Goal: Transaction & Acquisition: Obtain resource

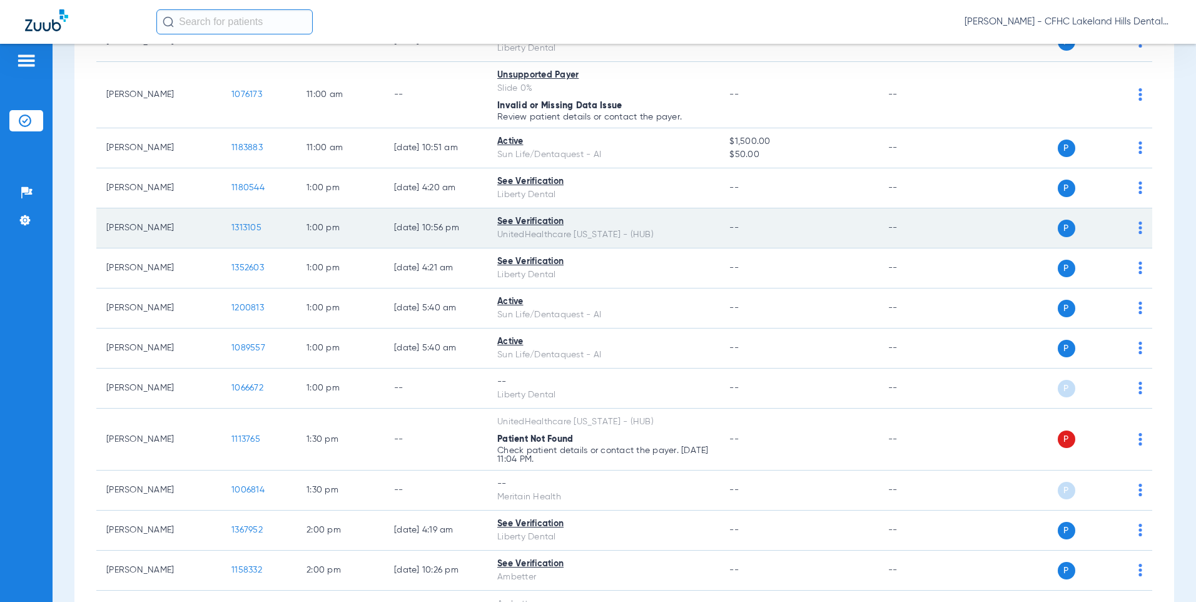
scroll to position [1251, 0]
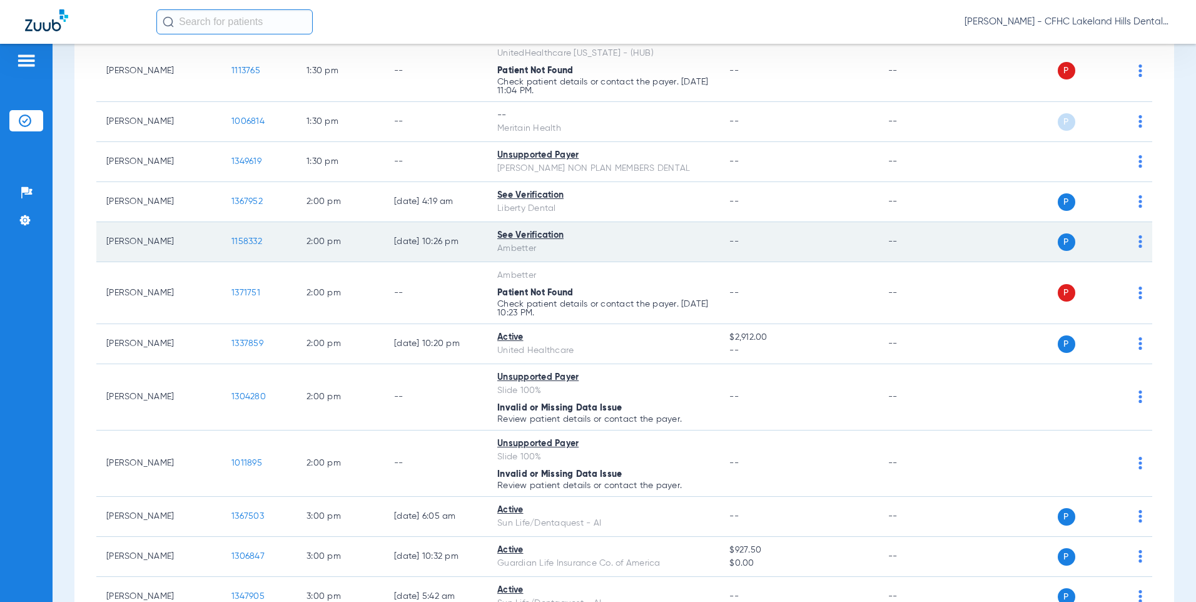
scroll to position [1439, 0]
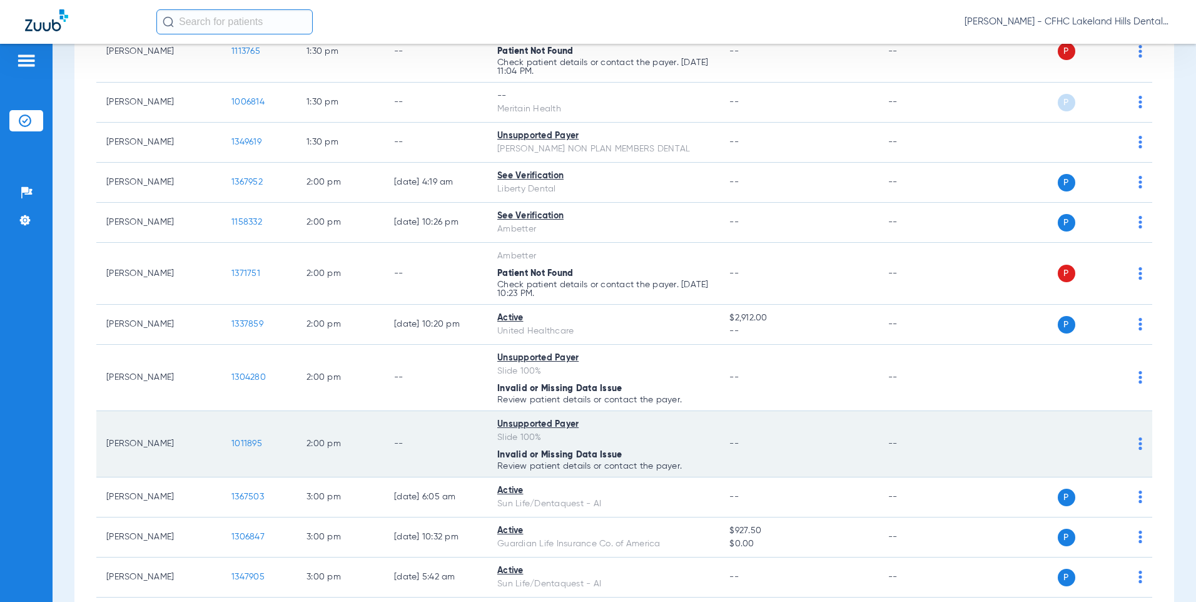
click at [247, 440] on span "1011895" at bounding box center [246, 443] width 31 height 9
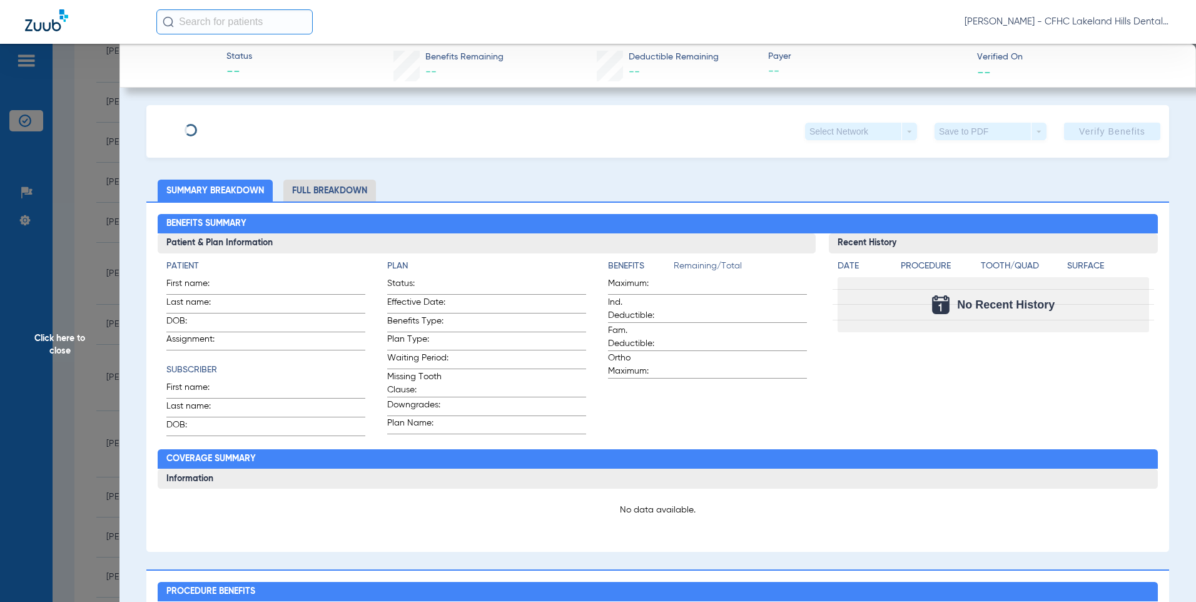
type input "[PERSON_NAME]"
type input "[DATE]"
type input "100 SELF PAY"
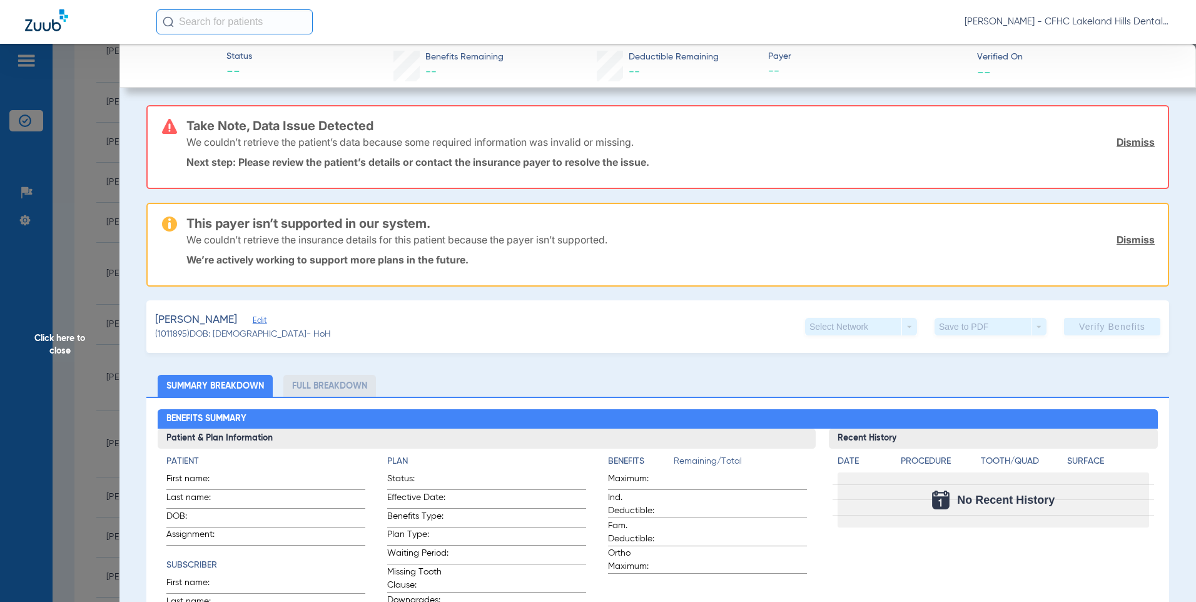
click at [264, 323] on span "Edit" at bounding box center [258, 322] width 11 height 12
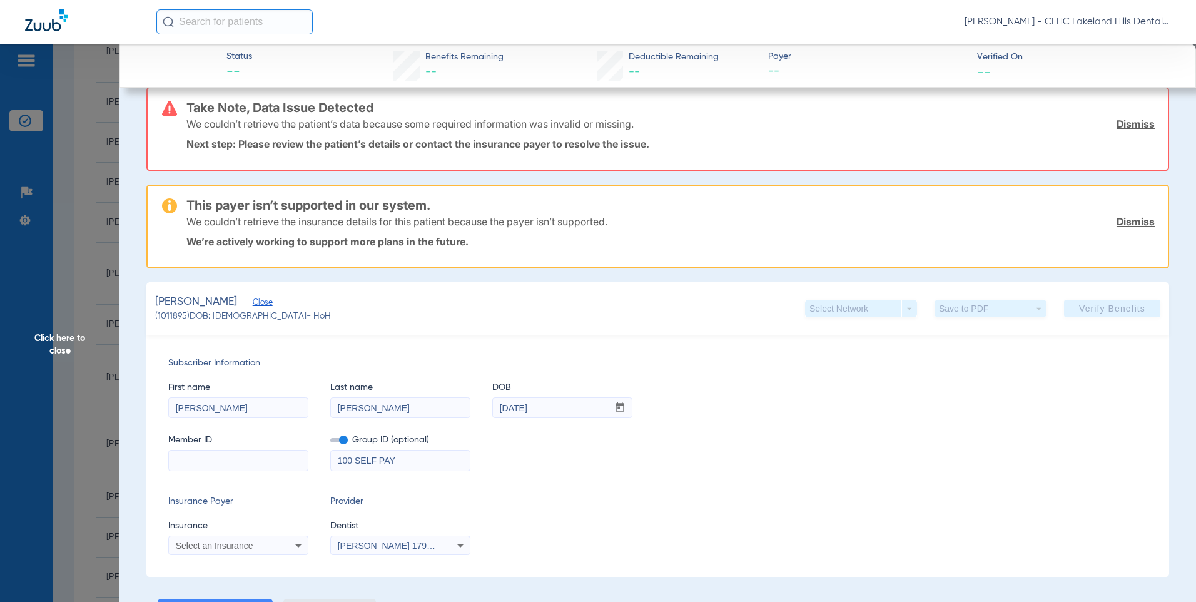
scroll to position [0, 0]
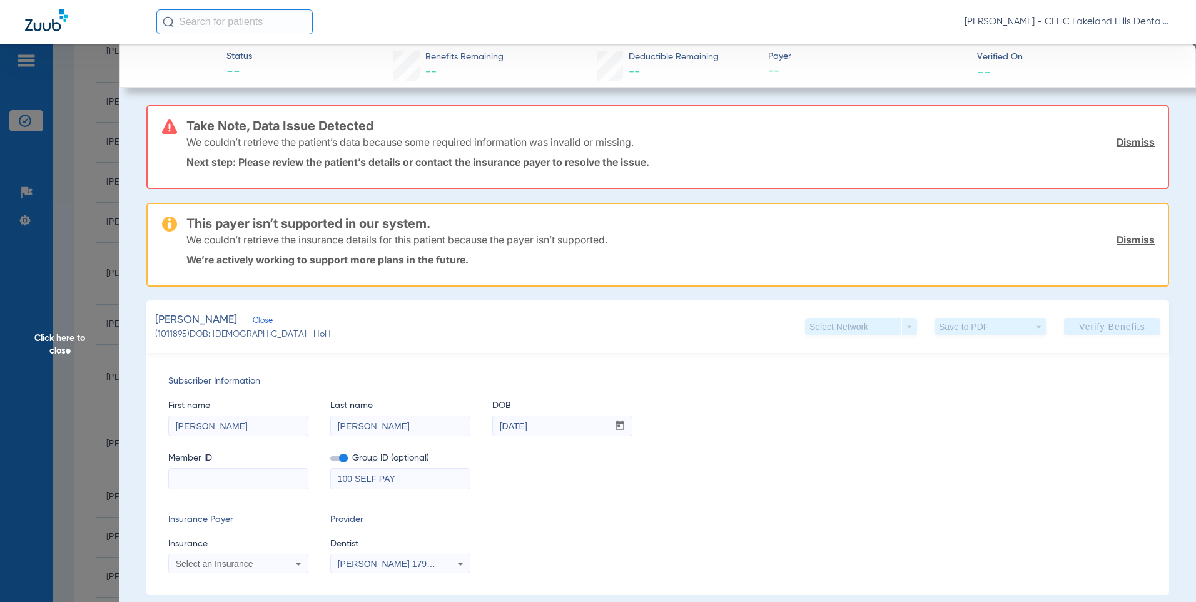
drag, startPoint x: 1121, startPoint y: 237, endPoint x: 1121, endPoint y: 216, distance: 21.3
click at [1121, 237] on link "Dismiss" at bounding box center [1136, 239] width 38 height 13
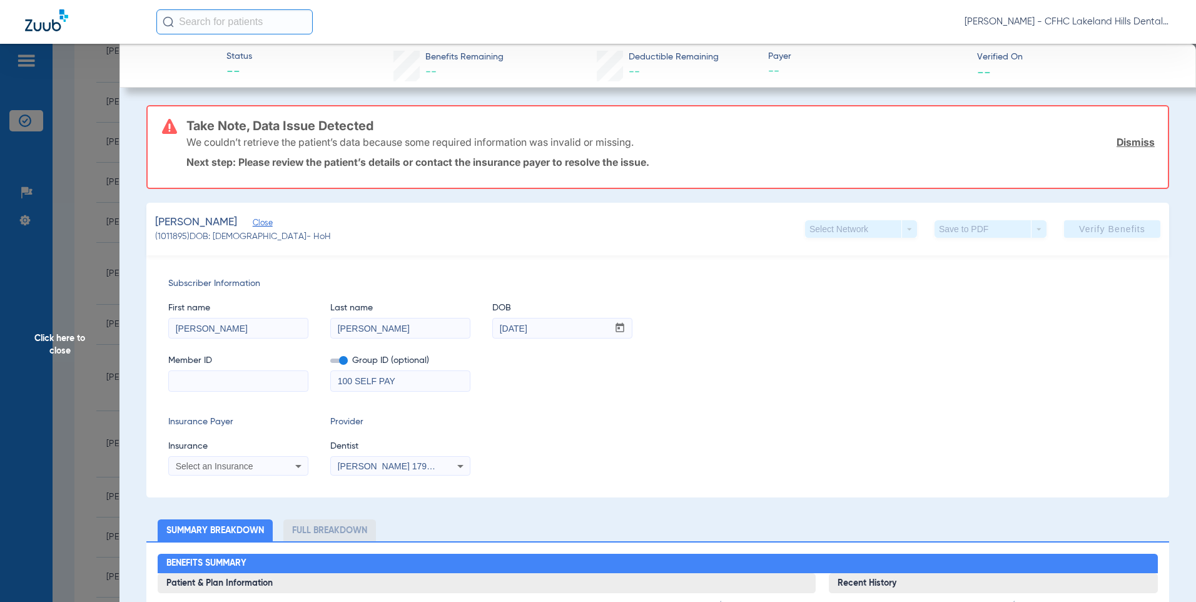
click at [1126, 145] on link "Dismiss" at bounding box center [1136, 142] width 38 height 13
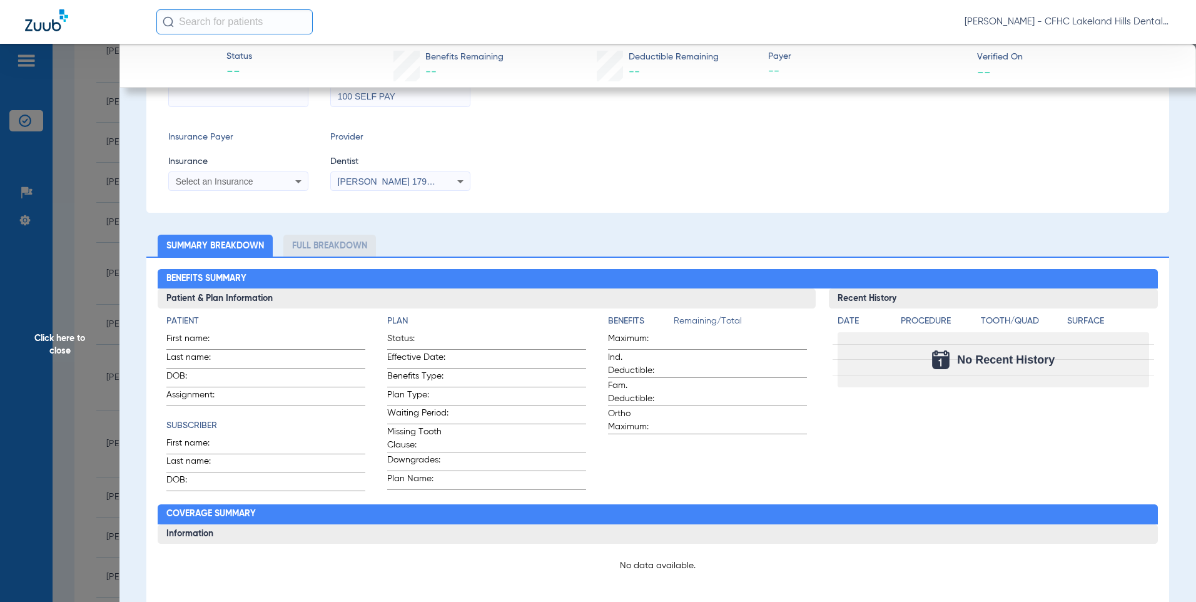
scroll to position [188, 0]
click at [61, 345] on span "Click here to close" at bounding box center [60, 345] width 120 height 602
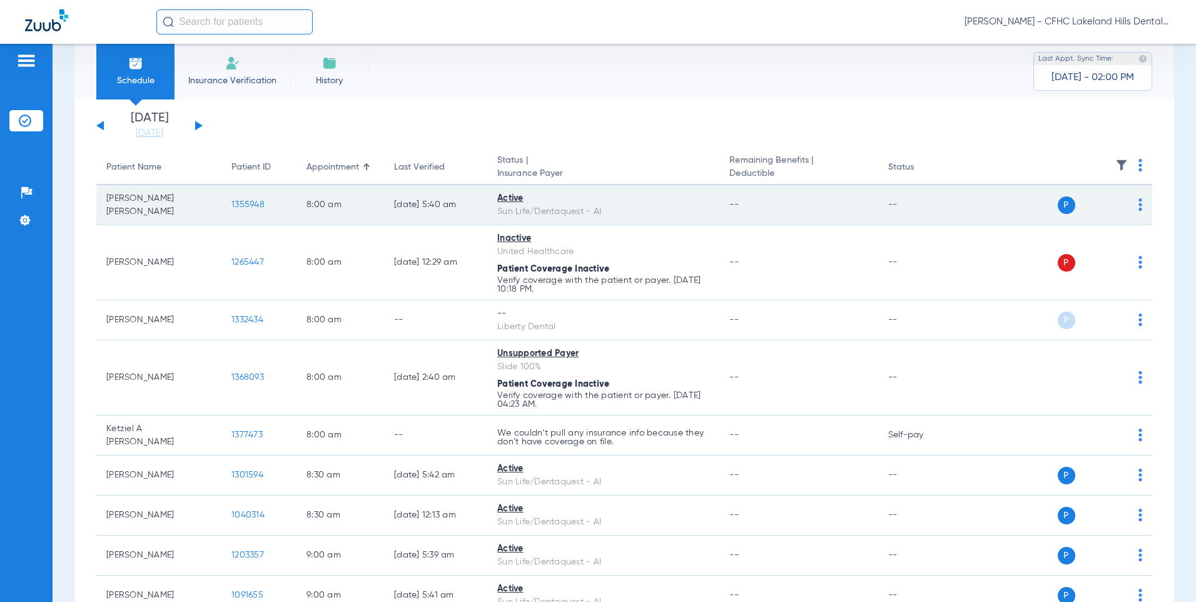
scroll to position [0, 0]
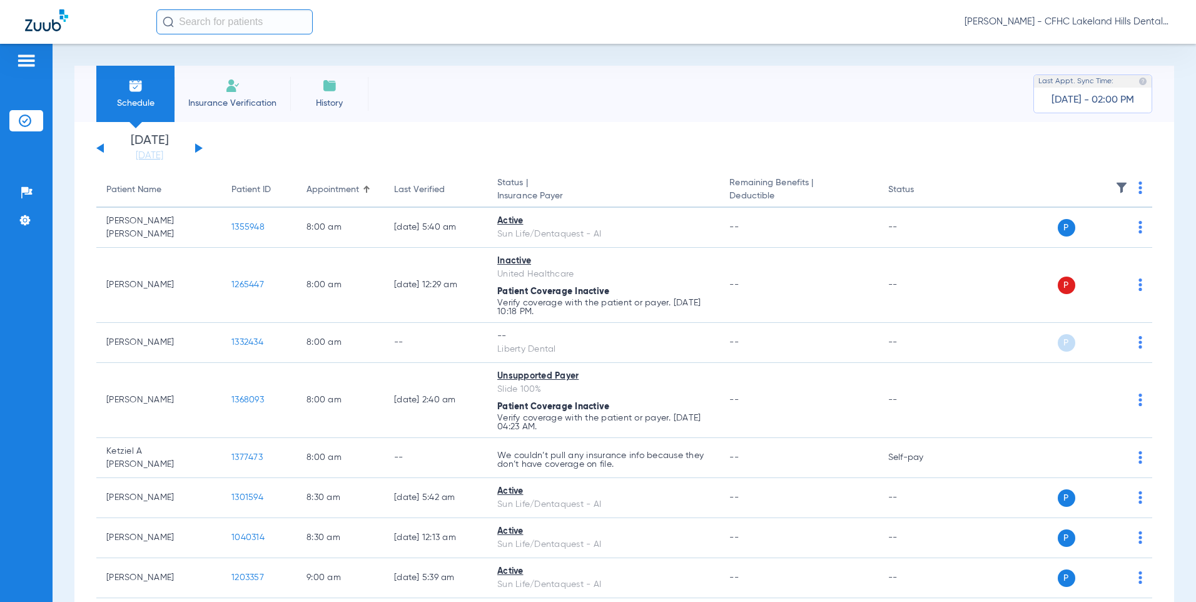
click at [198, 146] on button at bounding box center [199, 147] width 8 height 9
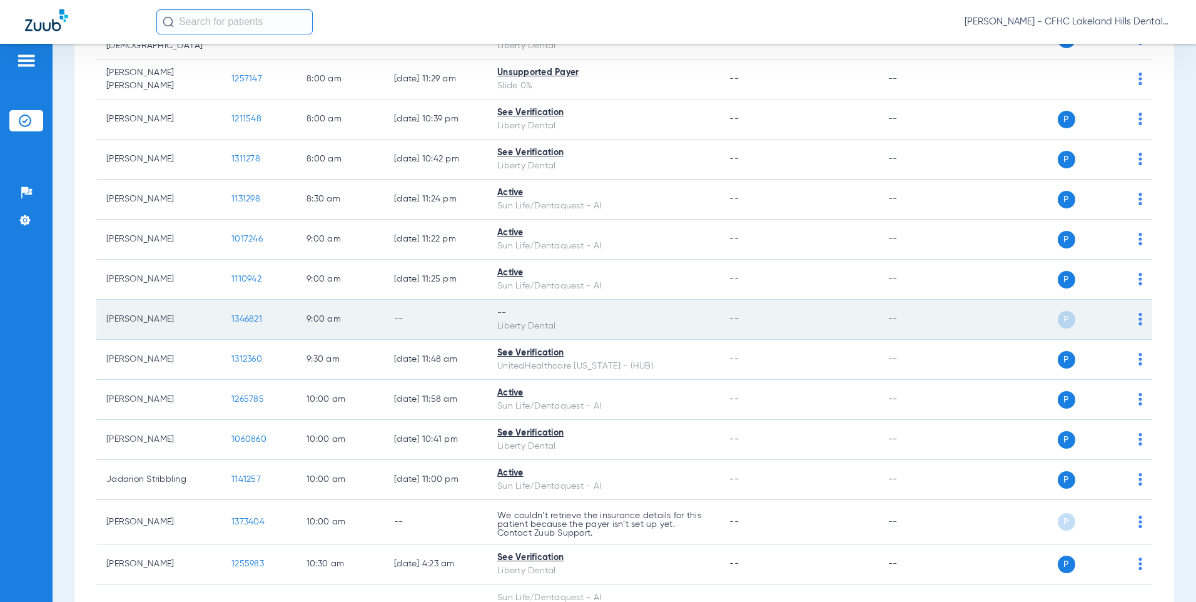
scroll to position [188, 0]
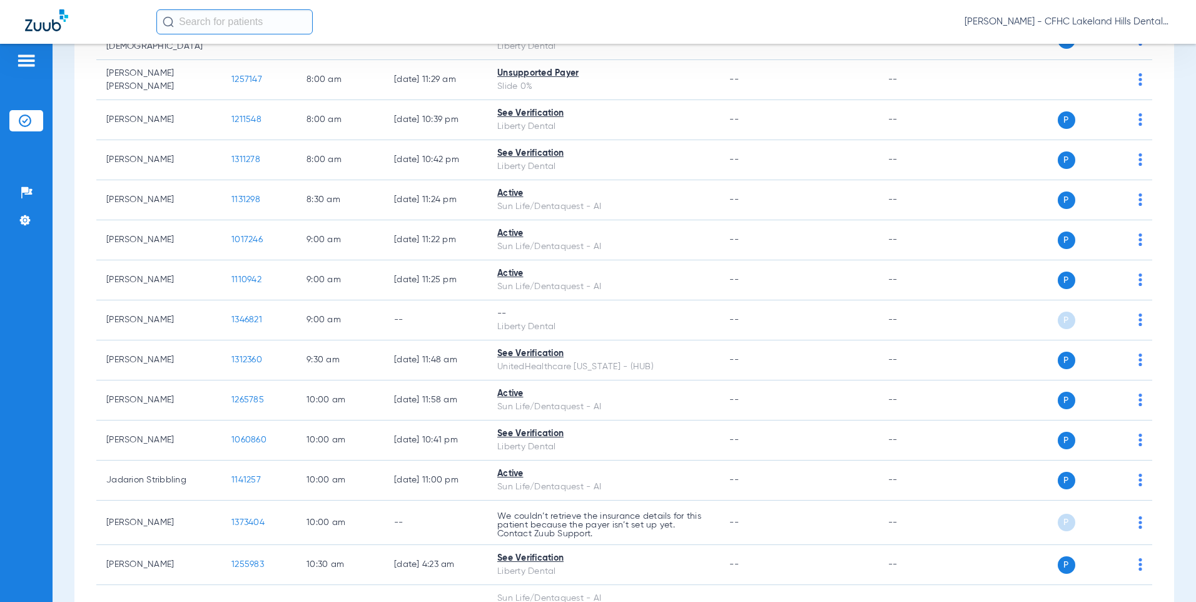
click at [209, 24] on input "text" at bounding box center [234, 21] width 156 height 25
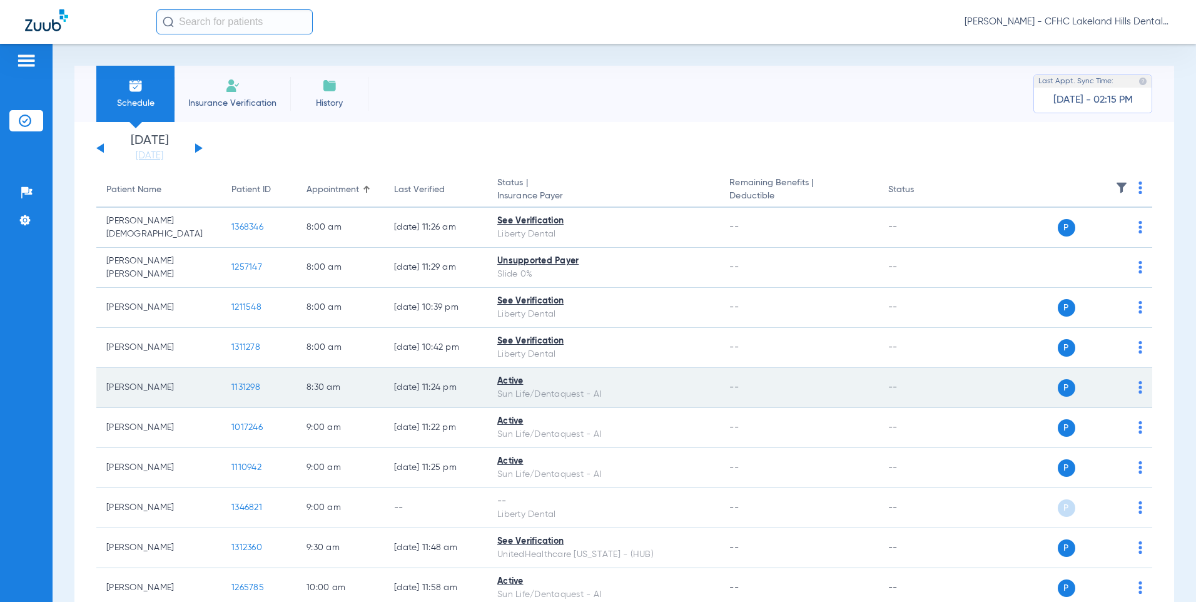
scroll to position [63, 0]
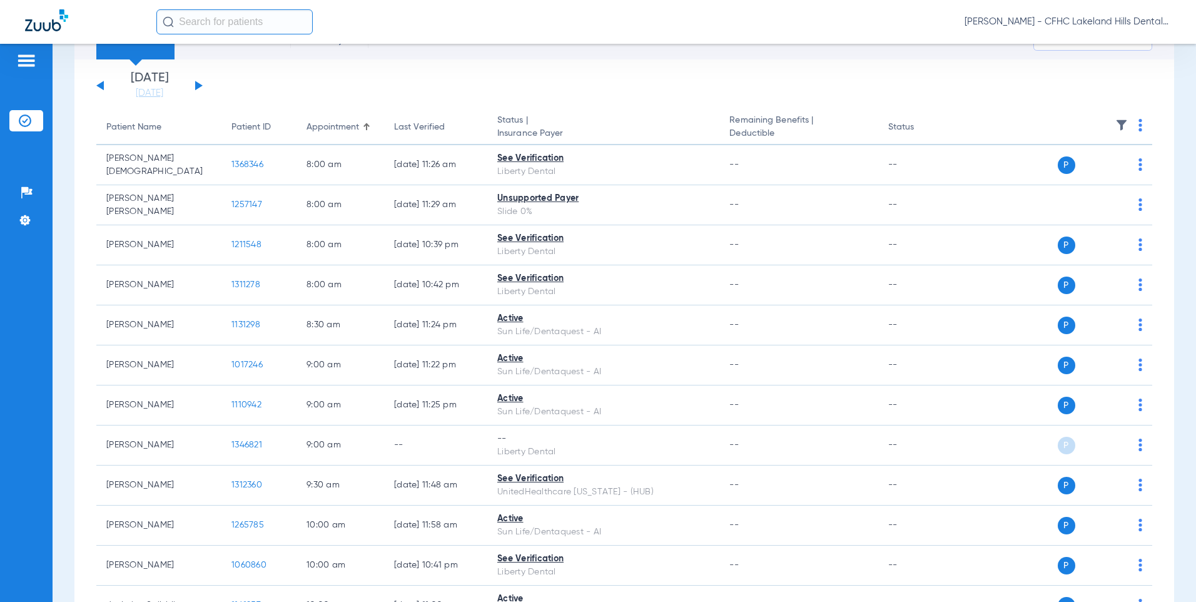
click at [206, 24] on input "text" at bounding box center [234, 21] width 156 height 25
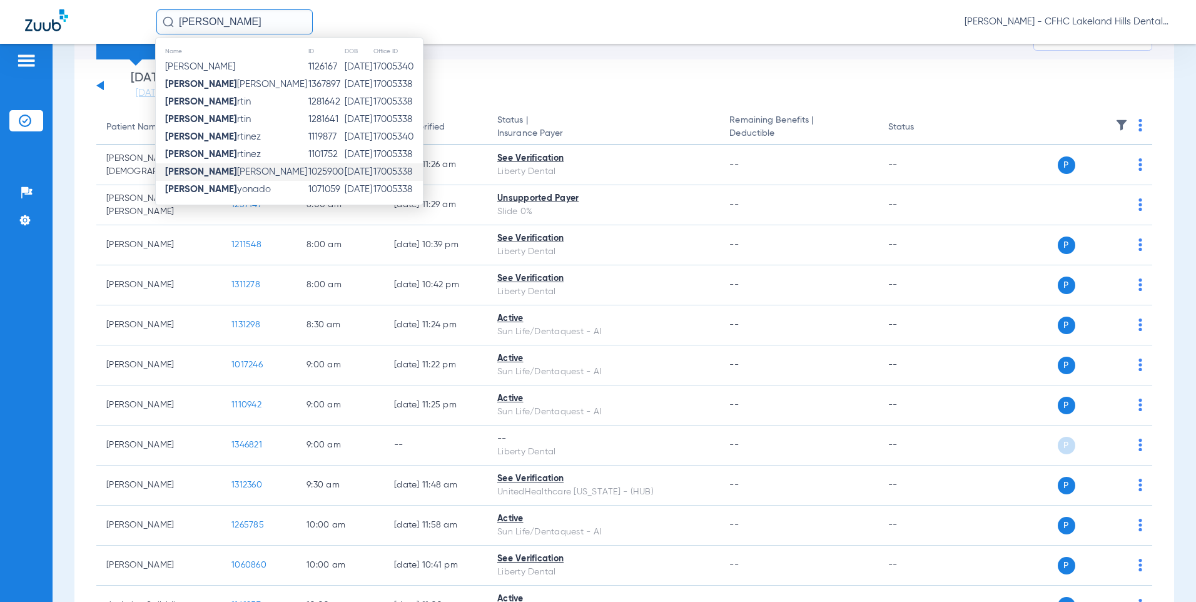
type input "[PERSON_NAME]"
click at [344, 173] on td "[DATE]" at bounding box center [358, 172] width 29 height 18
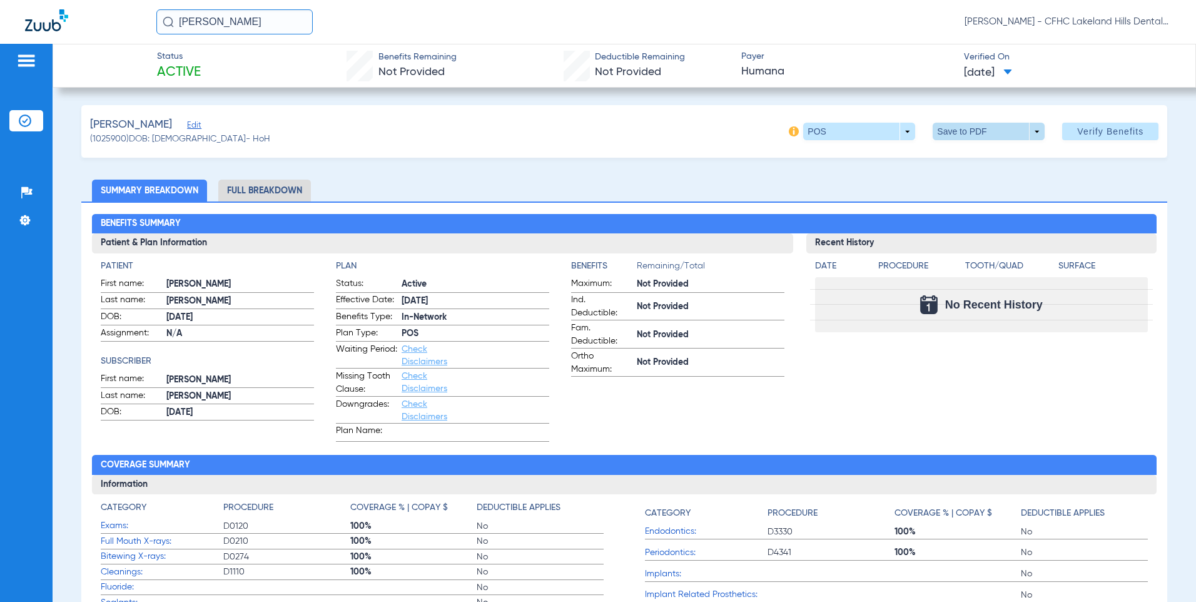
click at [960, 131] on span at bounding box center [989, 132] width 112 height 18
click at [965, 157] on span "Save to PDF" at bounding box center [984, 156] width 49 height 9
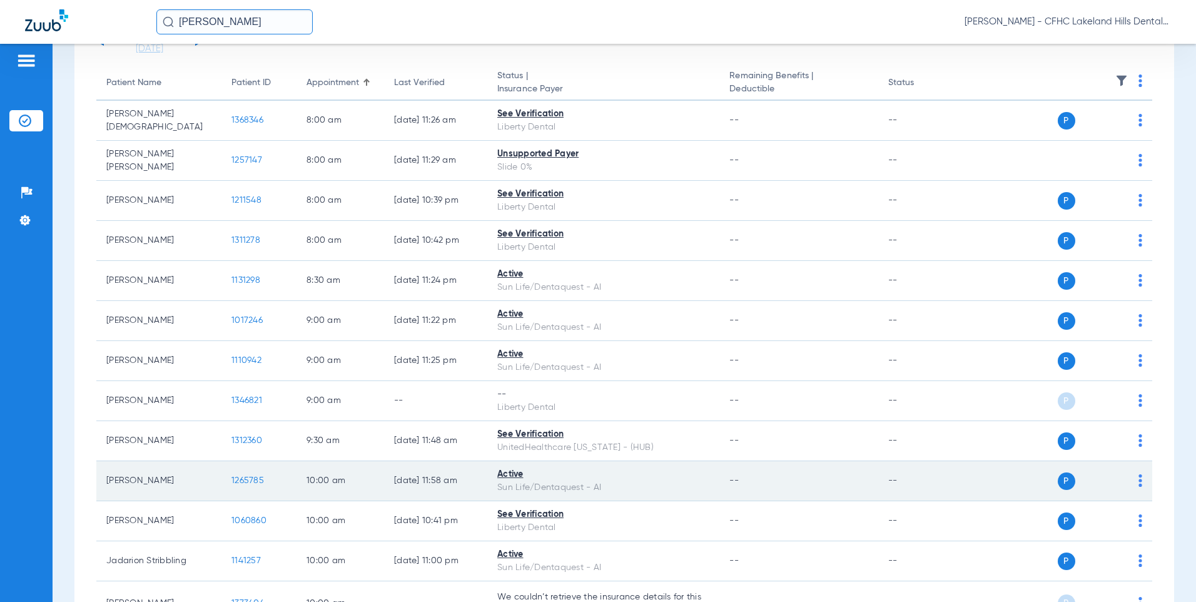
scroll to position [250, 0]
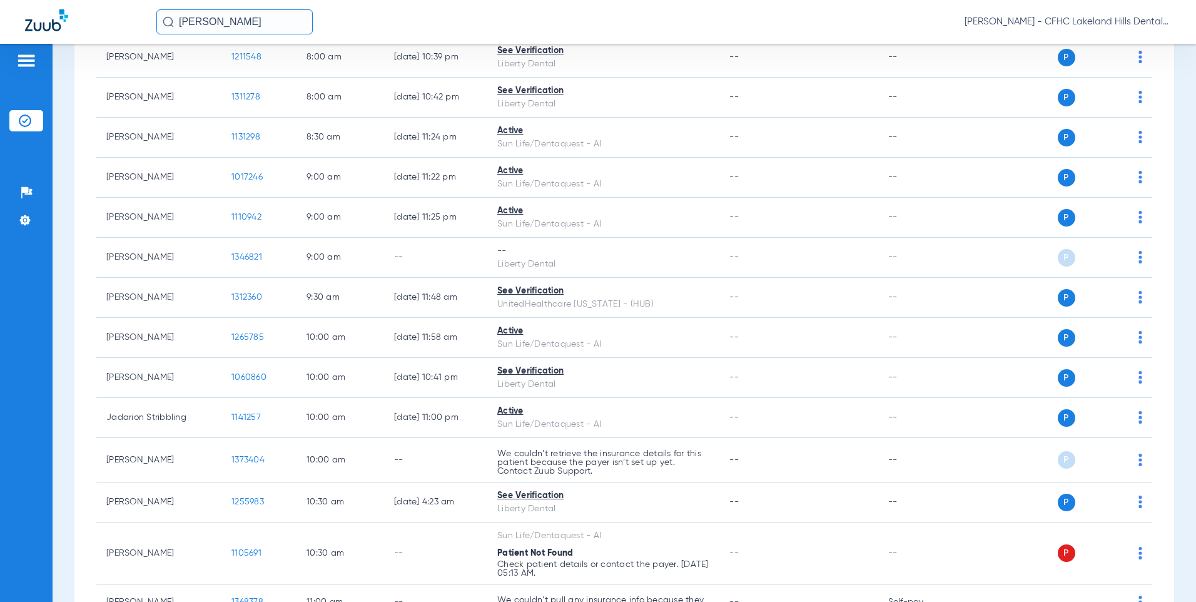
click at [218, 28] on input "[PERSON_NAME]" at bounding box center [234, 21] width 156 height 25
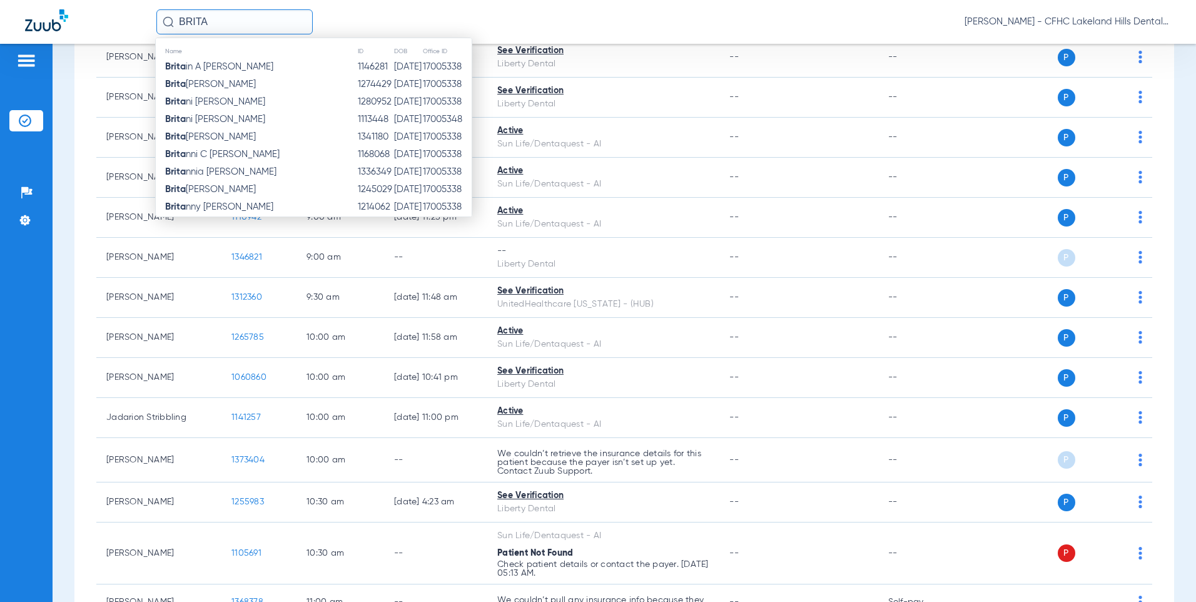
type input "BRITA"
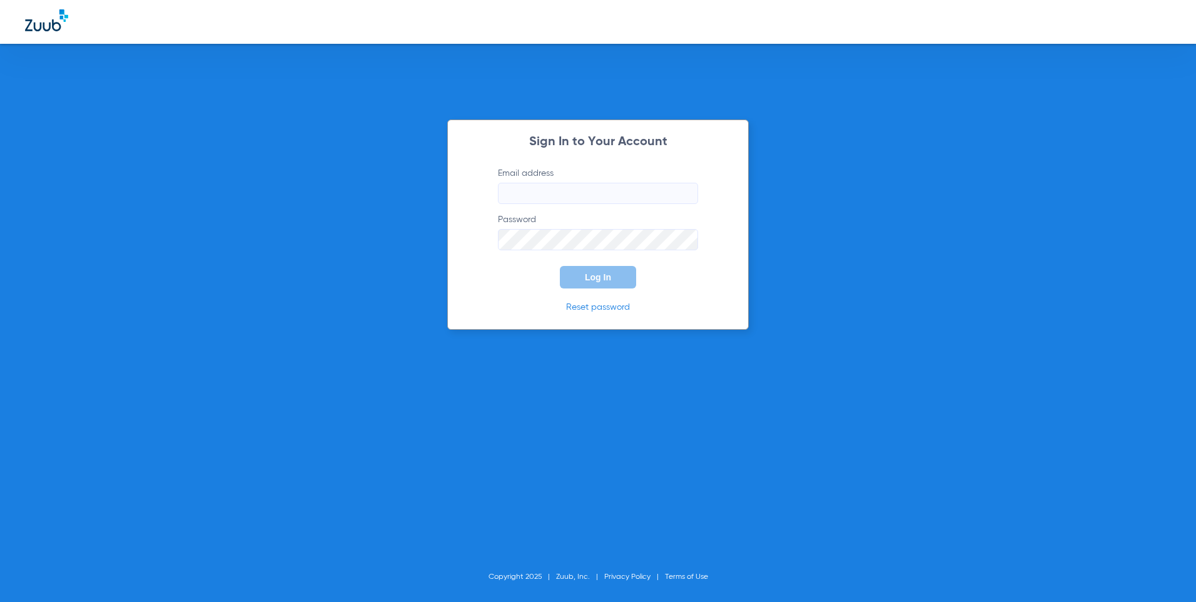
type input "[EMAIL_ADDRESS][DOMAIN_NAME]"
click at [604, 282] on span "Log In" at bounding box center [598, 277] width 26 height 10
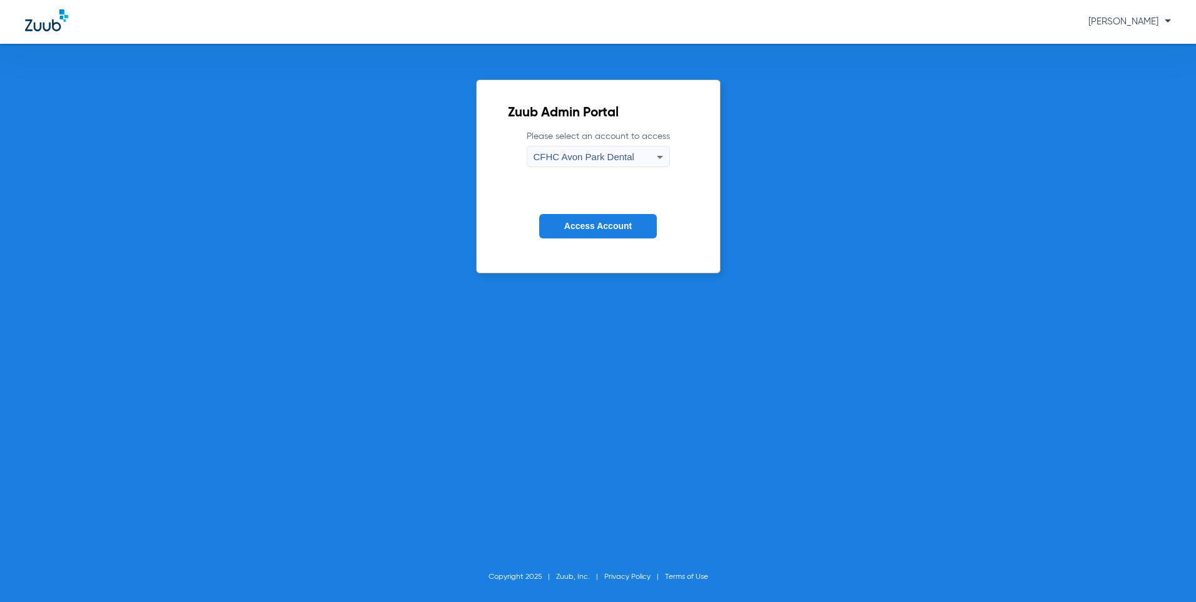
click at [664, 165] on icon at bounding box center [660, 157] width 15 height 15
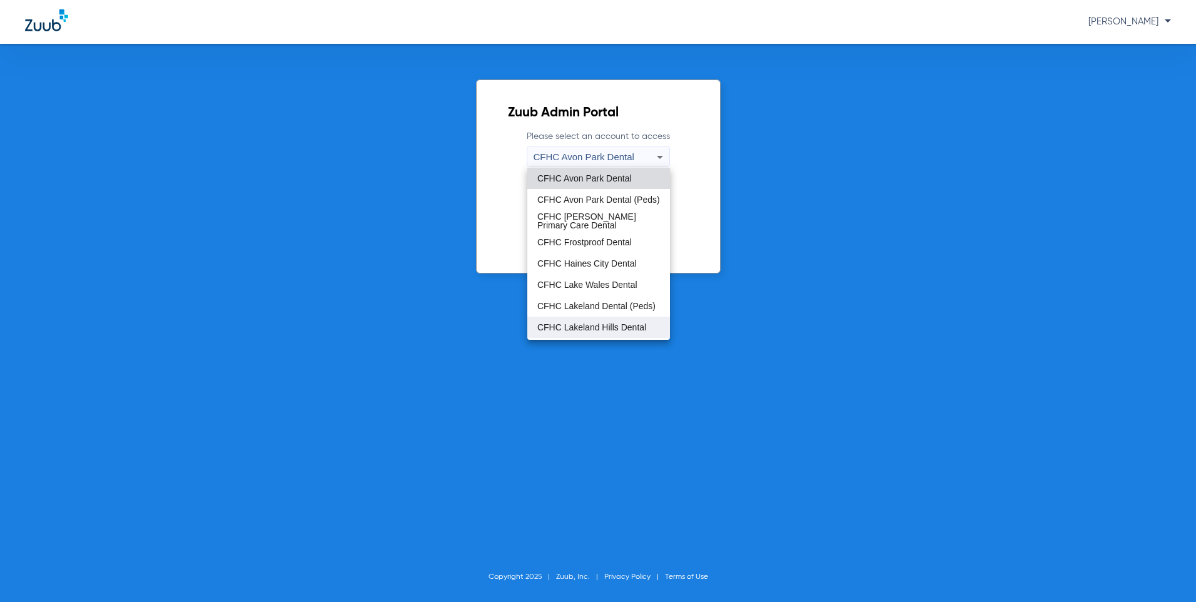
click at [611, 332] on mat-option "CFHC Lakeland Hills Dental" at bounding box center [598, 327] width 143 height 21
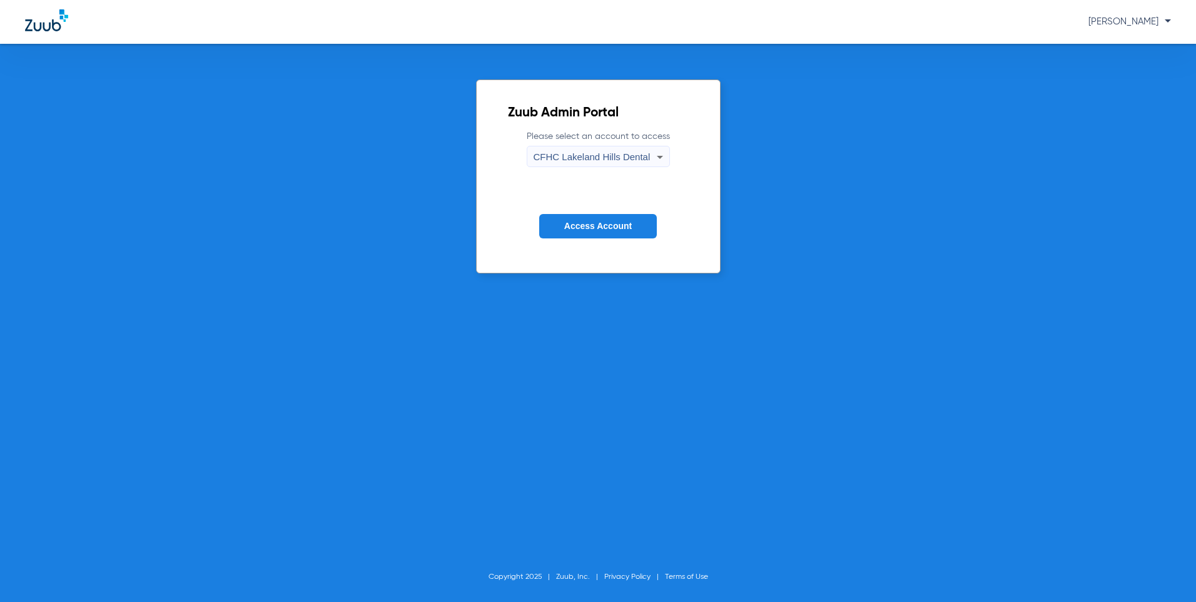
click at [586, 225] on span "Access Account" at bounding box center [598, 226] width 68 height 10
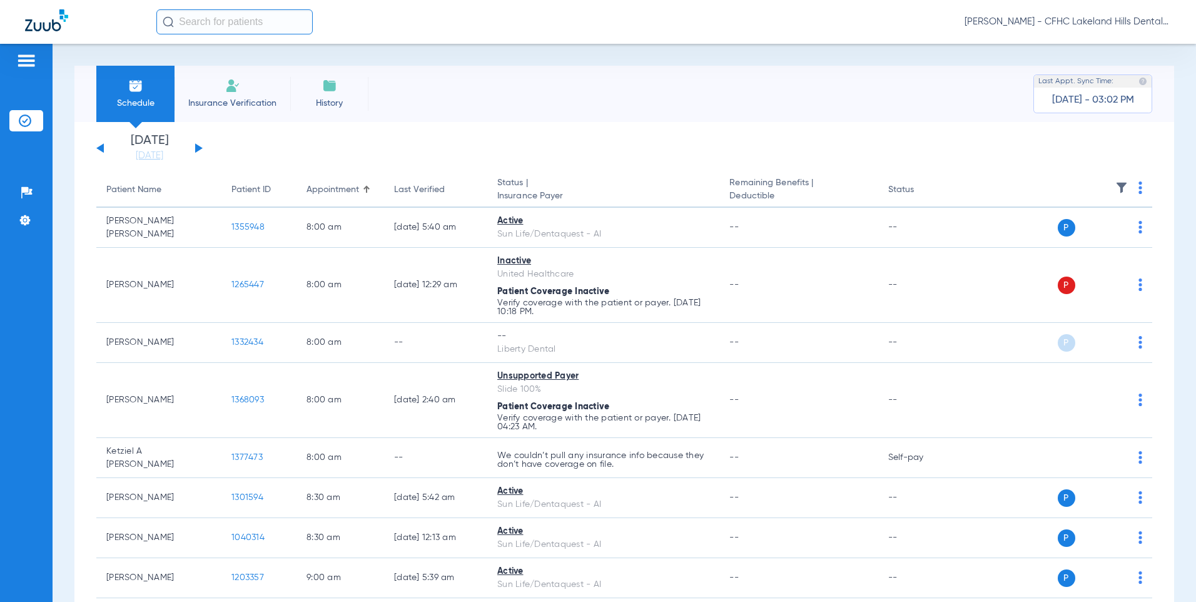
click at [188, 23] on input "text" at bounding box center [234, 21] width 156 height 25
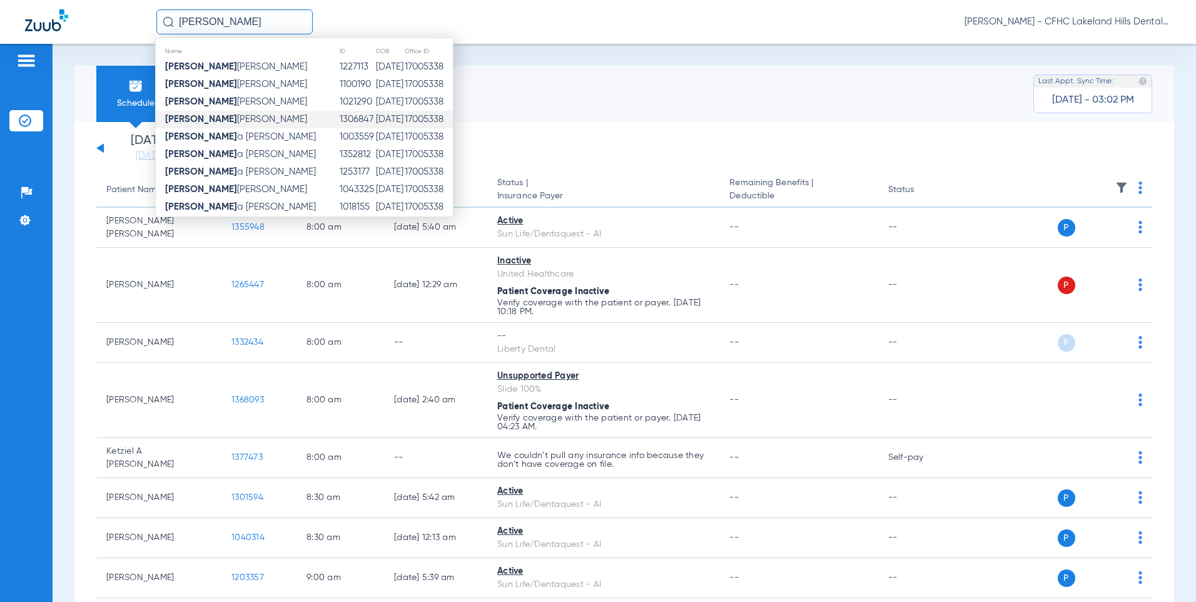
type input "[PERSON_NAME]"
click at [226, 118] on span "[PERSON_NAME]" at bounding box center [236, 118] width 142 height 9
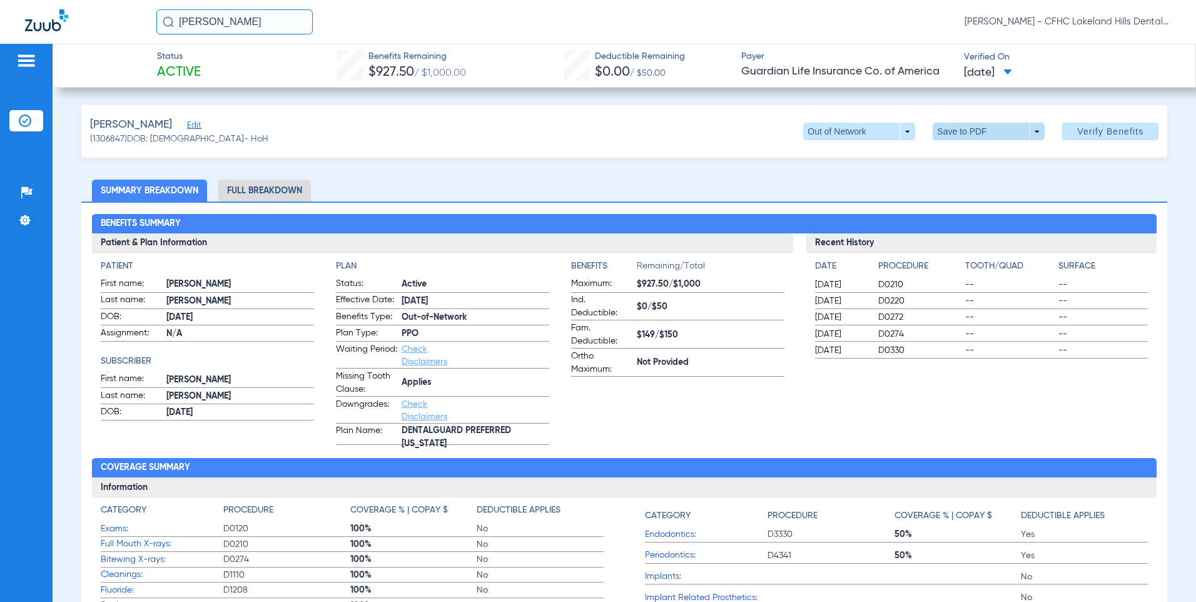
click at [959, 130] on span at bounding box center [989, 132] width 112 height 18
click at [956, 156] on button "insert_drive_file Save to PDF" at bounding box center [972, 156] width 94 height 25
